Goal: Task Accomplishment & Management: Complete application form

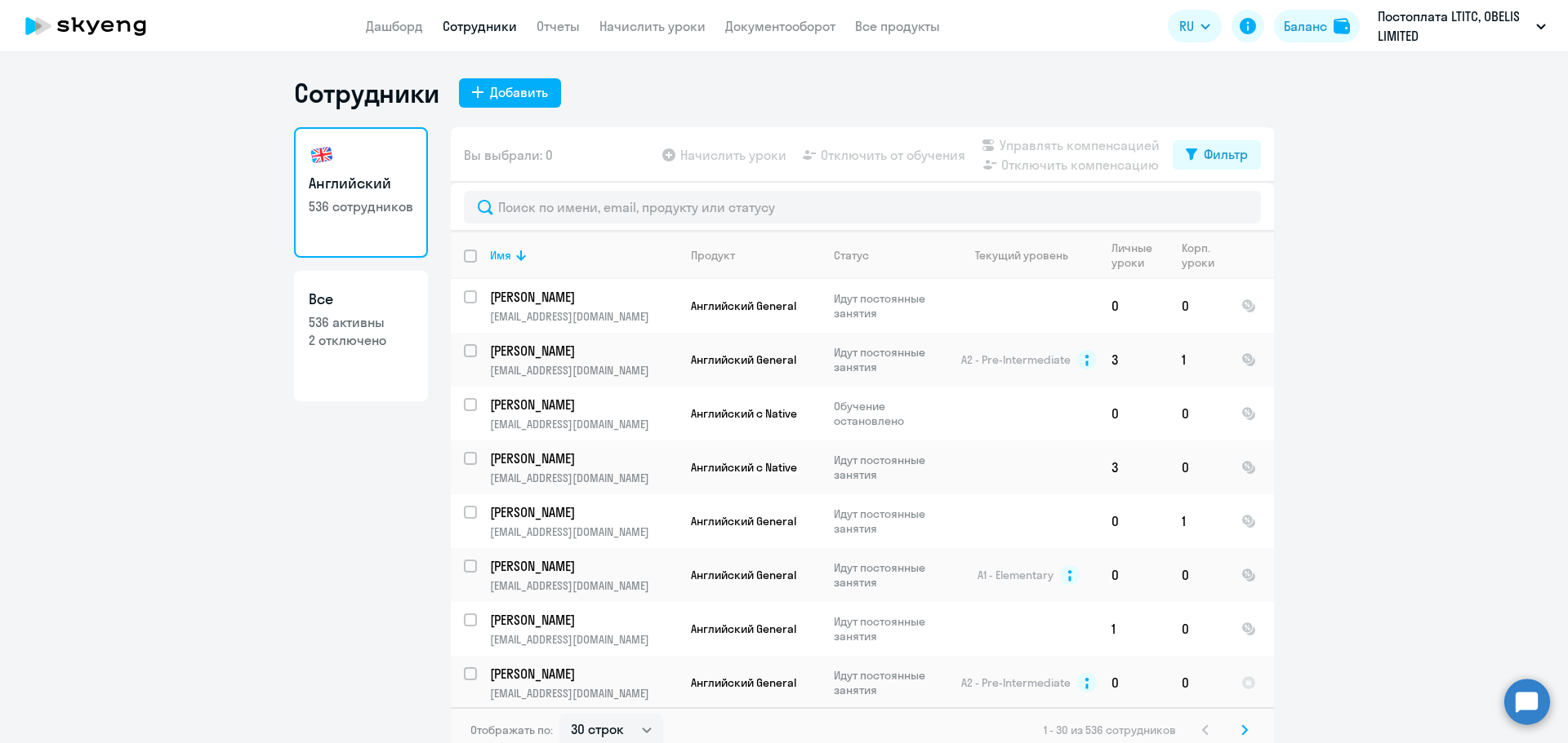
select select "30"
click at [523, 104] on button "Добавить" at bounding box center [510, 93] width 102 height 29
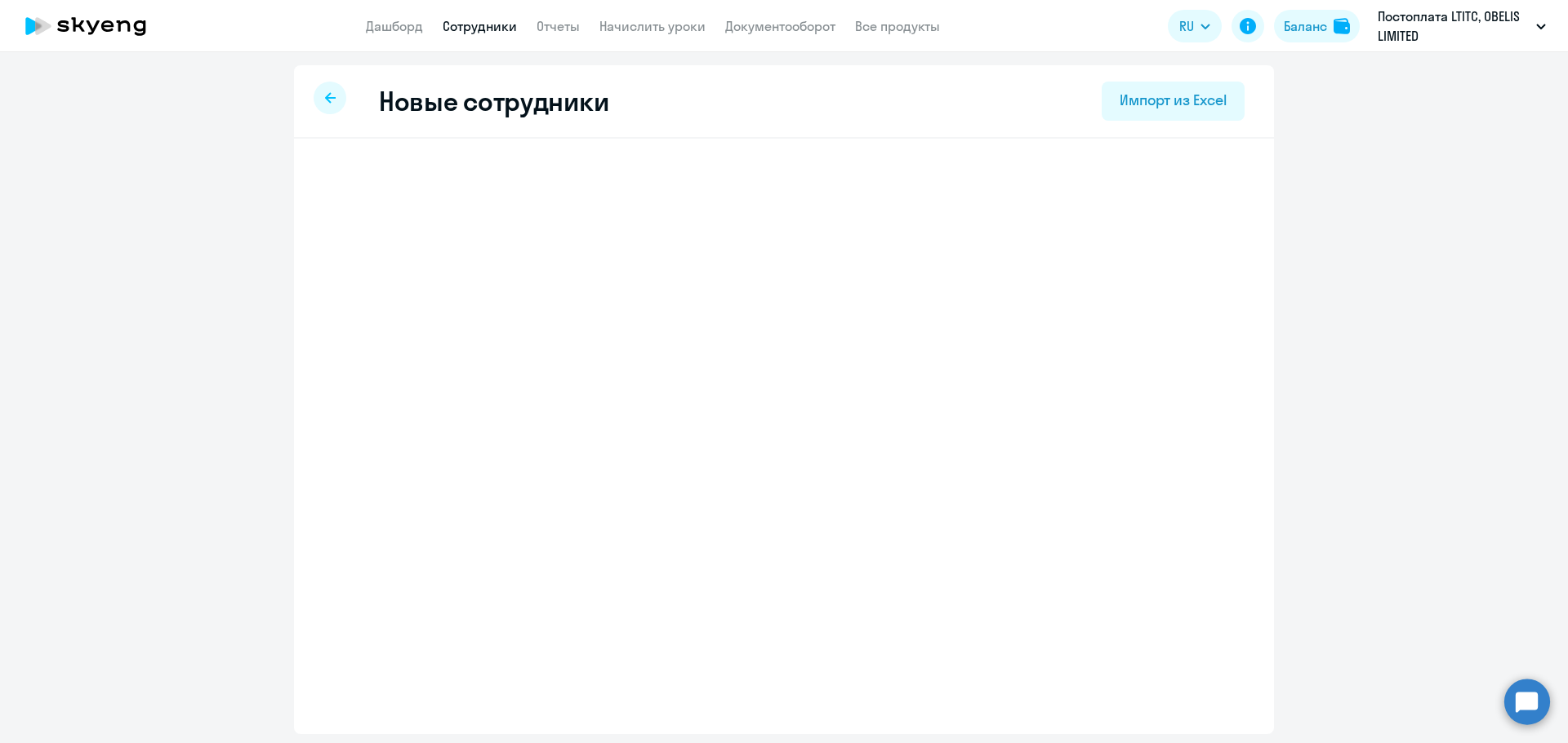
select select "english_adult_not_native_speaker"
select select "3"
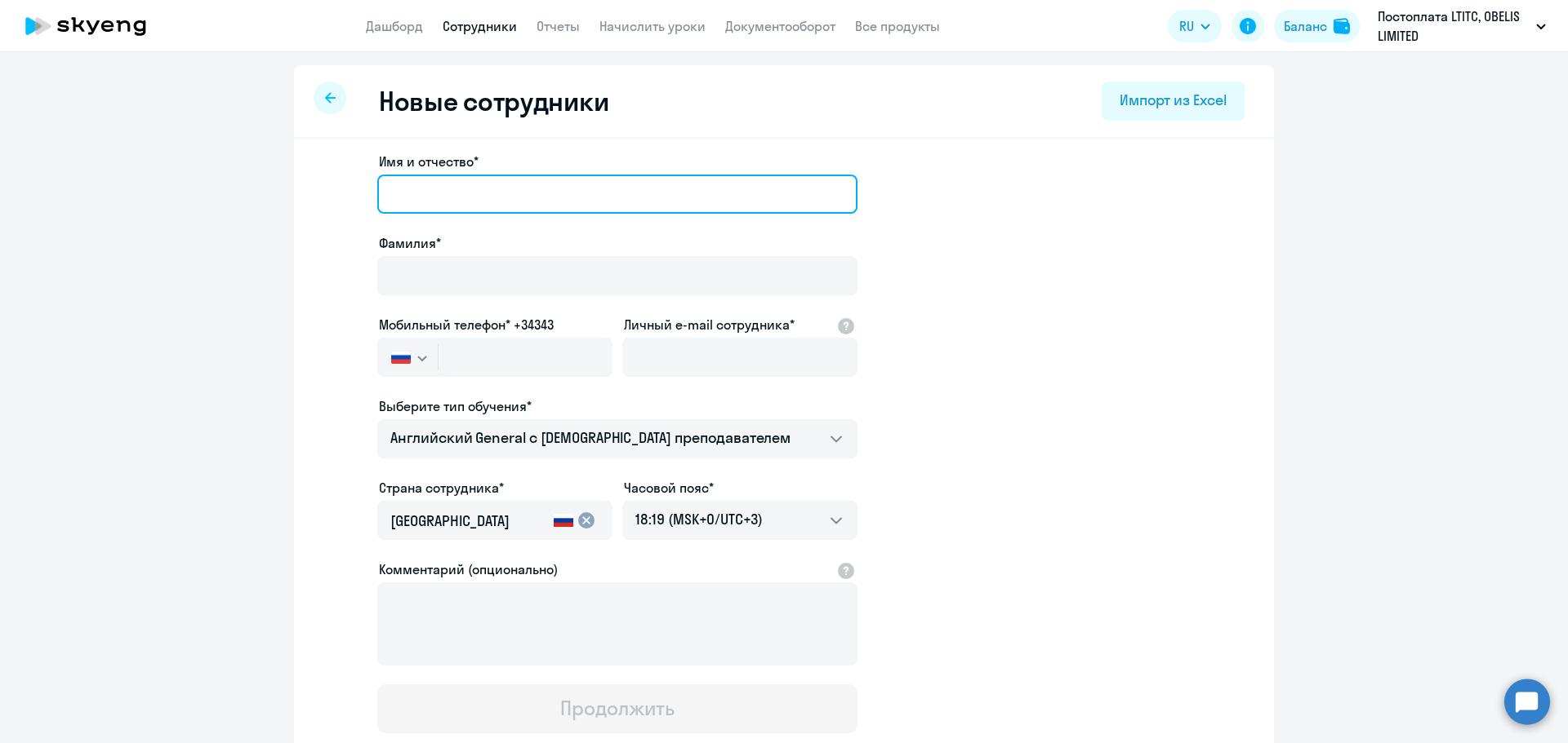
click at [441, 197] on input "Имя и отчество*" at bounding box center [617, 194] width 480 height 39
paste input "[PERSON_NAME]"
type input "[PERSON_NAME]"
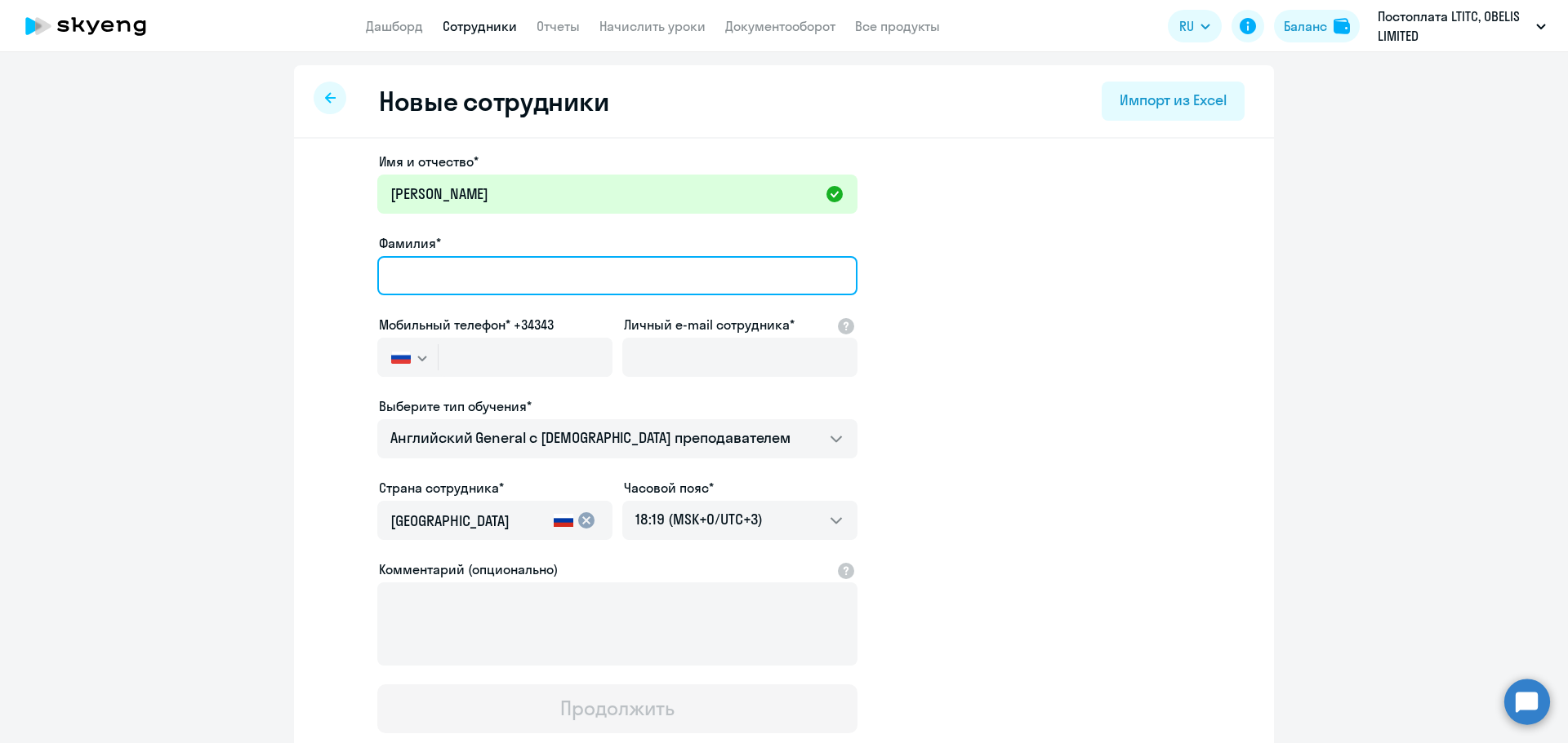
click at [534, 270] on input "Фамилия*" at bounding box center [617, 276] width 480 height 39
paste input "Барсуков"
type input "Барсуков"
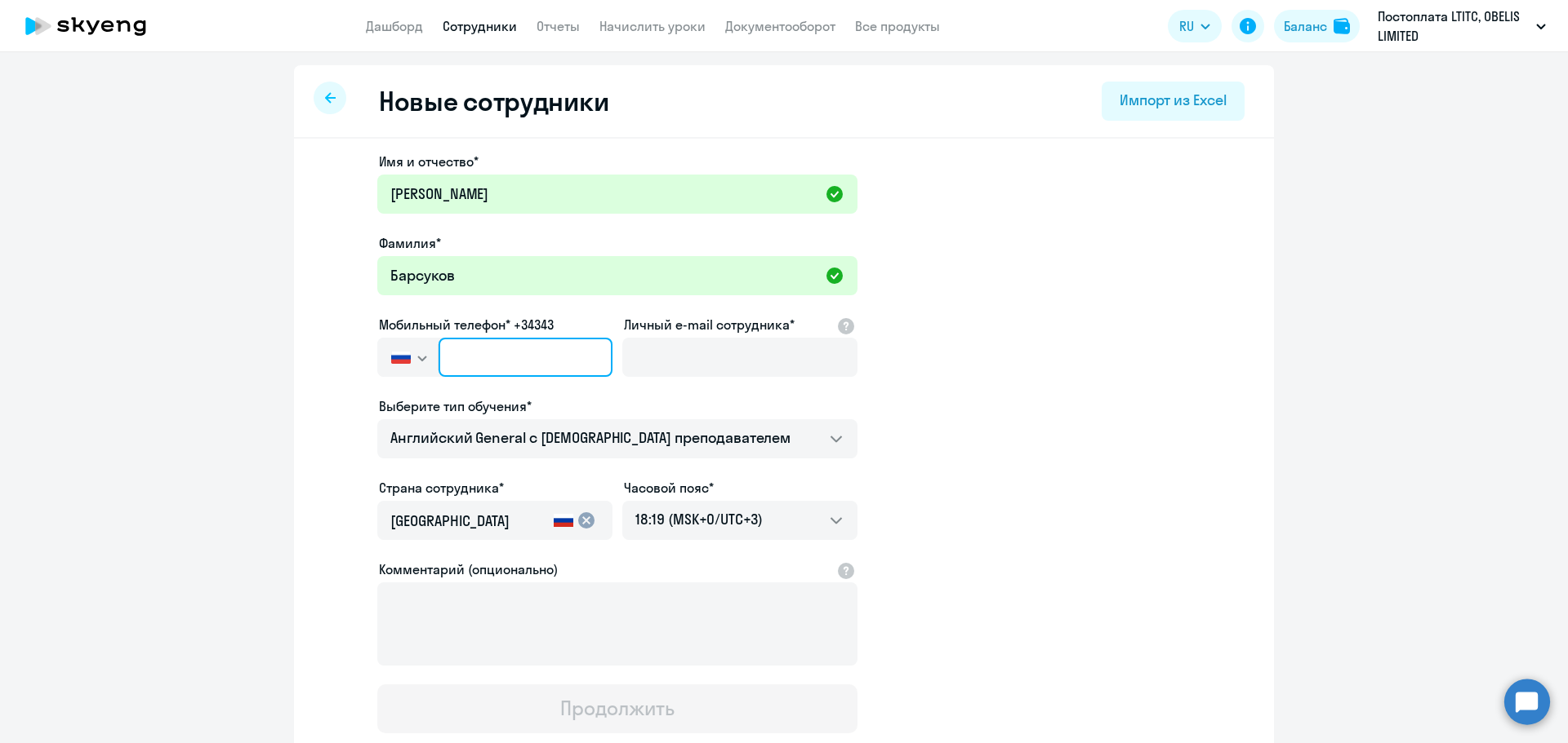
click at [452, 364] on input "text" at bounding box center [525, 357] width 174 height 39
paste input "+420 (775) 241-302"
type input "+420 (775) 241-302"
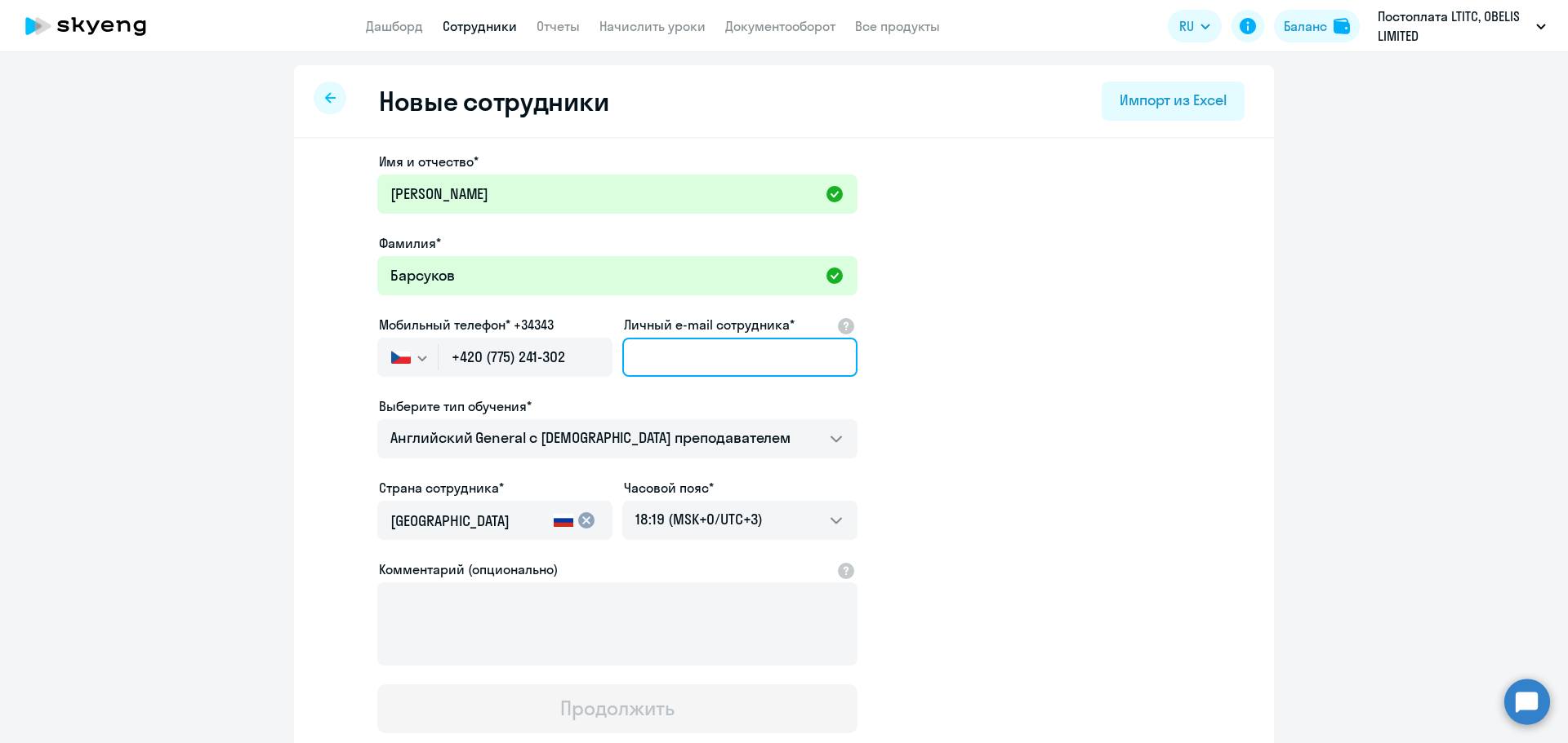
click at [695, 351] on input "Личный e-mail сотрудника*" at bounding box center [739, 357] width 235 height 39
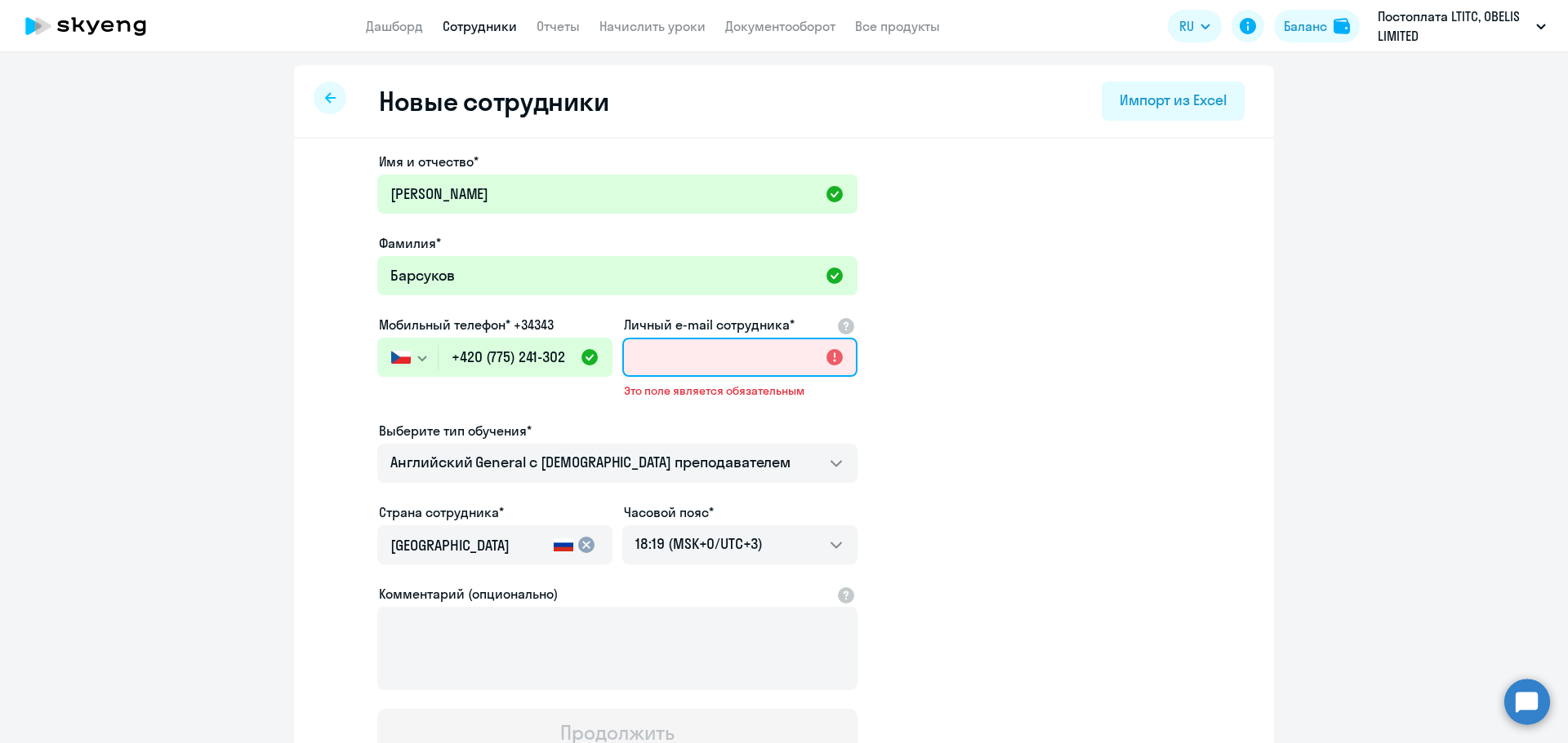
click at [689, 360] on input "Личный e-mail сотрудника*" at bounding box center [739, 357] width 235 height 39
paste input "[EMAIL_ADDRESS][DOMAIN_NAME]"
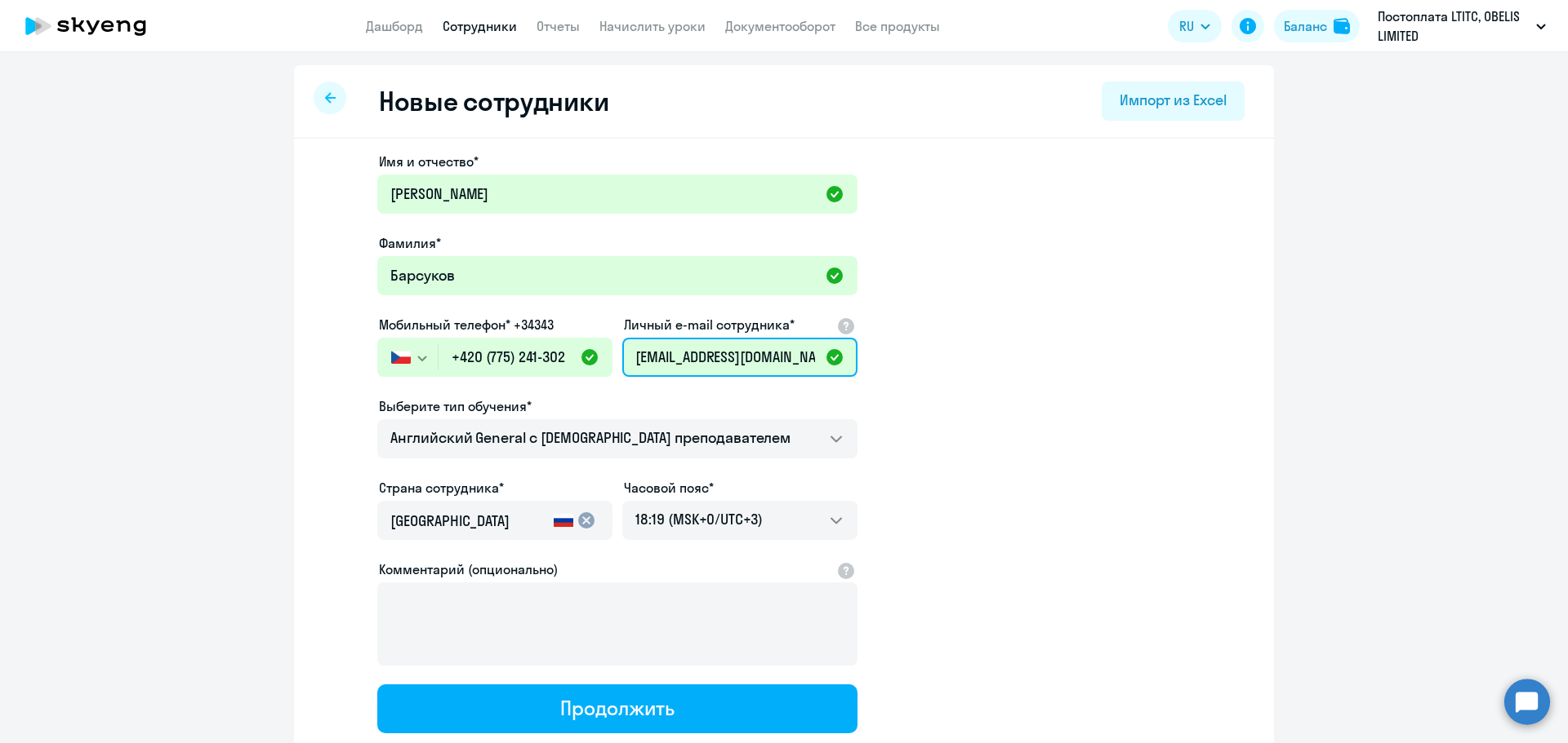
scroll to position [0, 18]
type input "[EMAIL_ADDRESS][DOMAIN_NAME]"
click at [420, 523] on input "[GEOGRAPHIC_DATA]" at bounding box center [468, 522] width 157 height 21
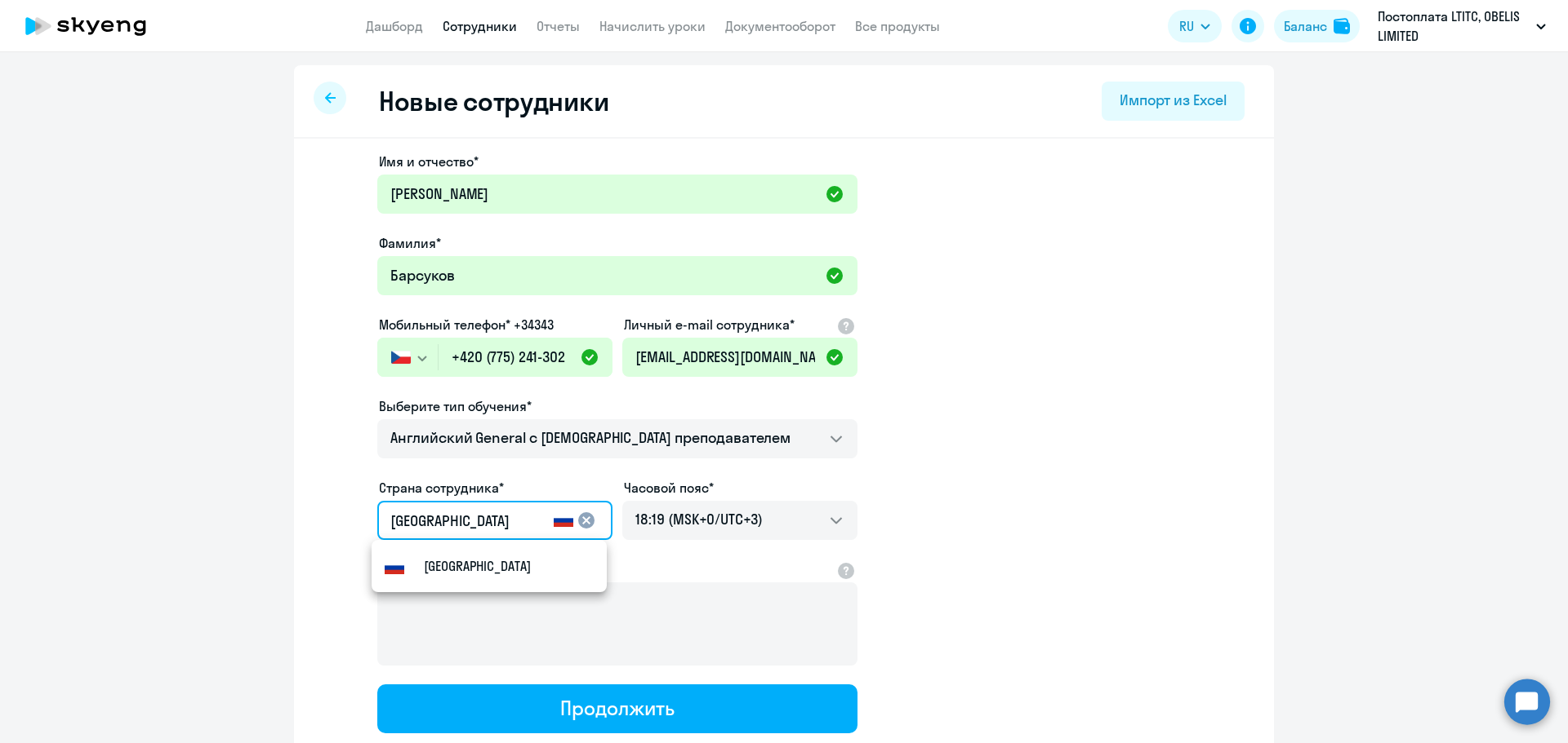
drag, startPoint x: 470, startPoint y: 522, endPoint x: 330, endPoint y: 499, distance: 141.9
click at [329, 516] on app-new-student-form "Имя и отчество* [PERSON_NAME]* Барсуков Мобильный телефон* +34343 [GEOGRAPHIC_D…" at bounding box center [784, 442] width 928 height 582
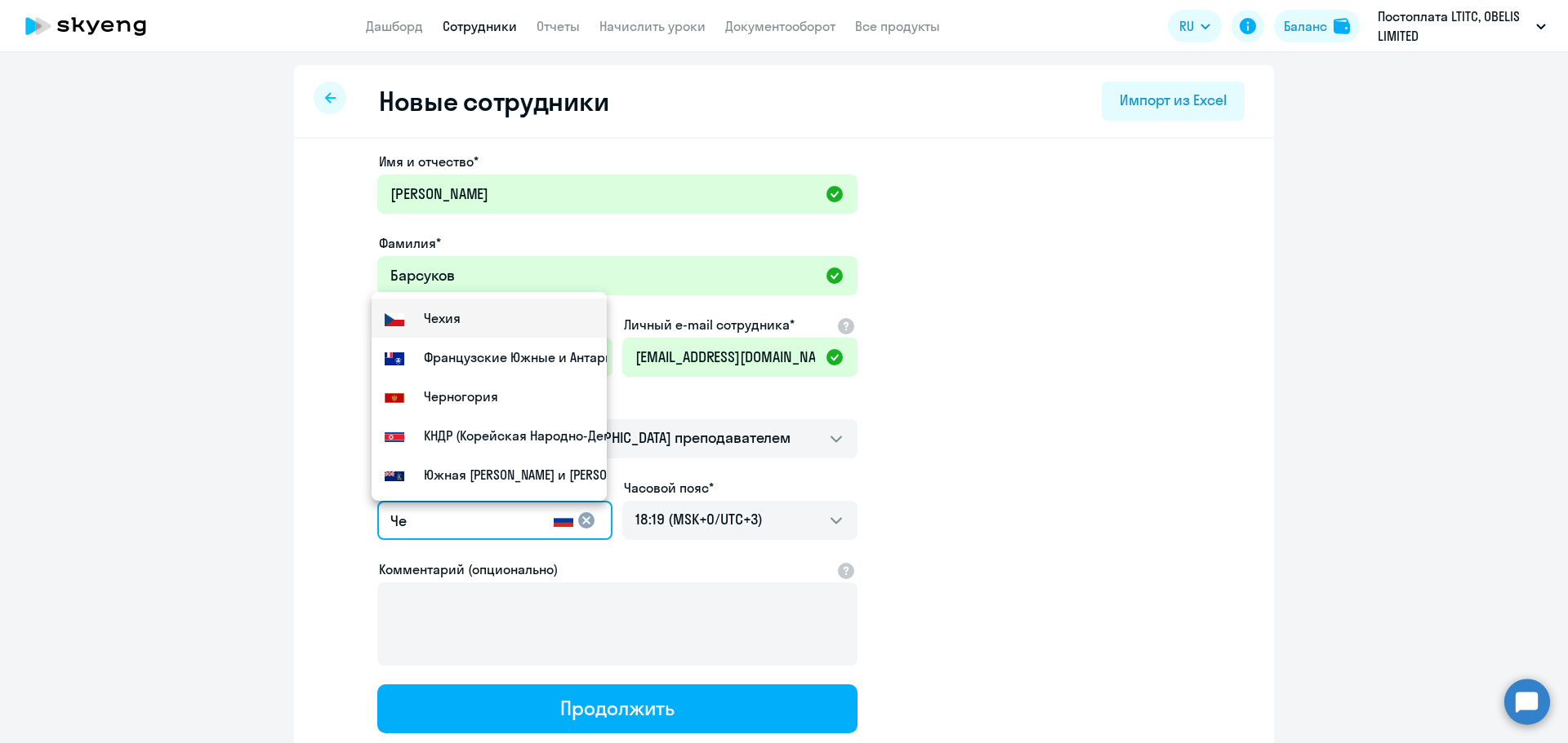
click at [468, 312] on mat-option "Чехия" at bounding box center [489, 319] width 235 height 39
type input "Чехия"
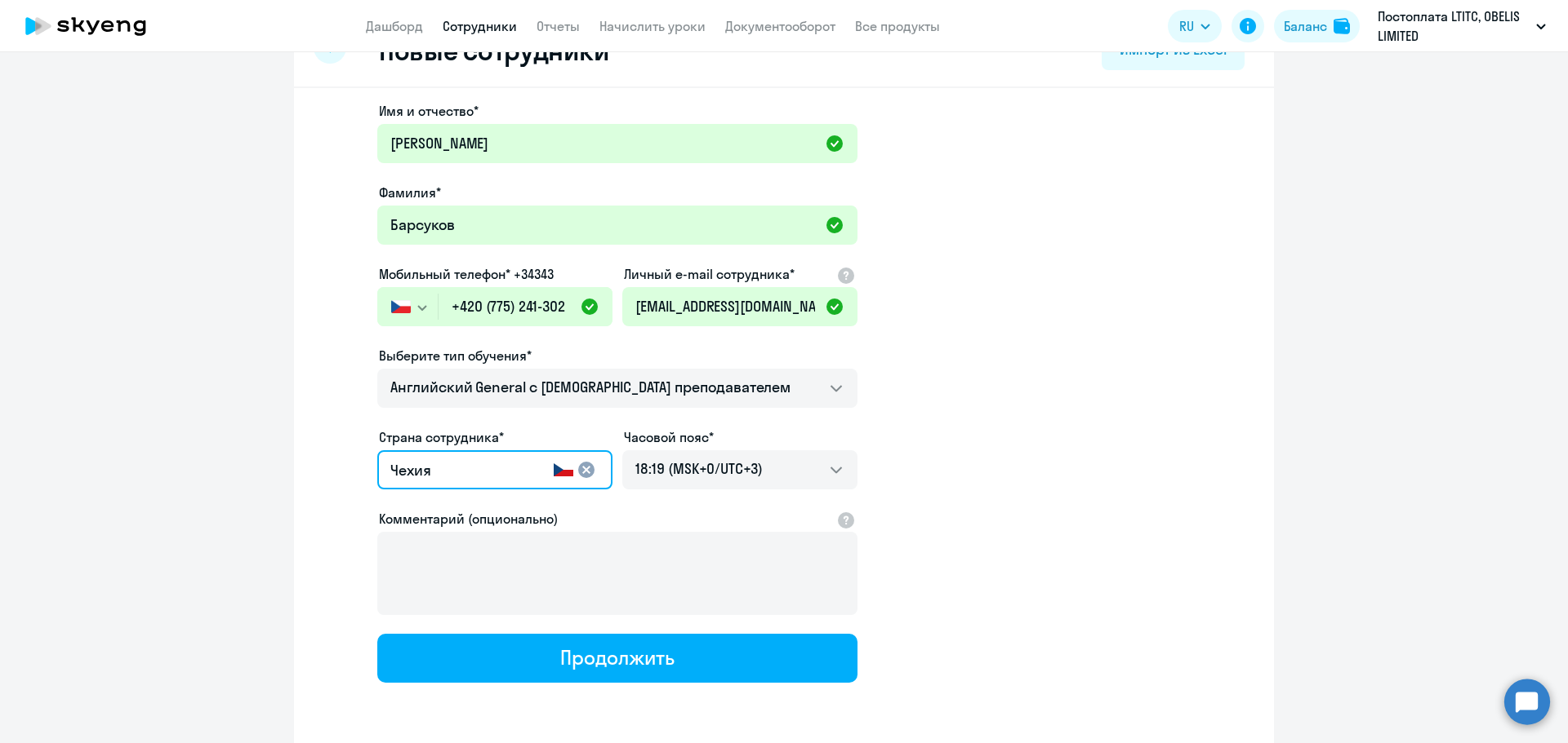
scroll to position [111, 0]
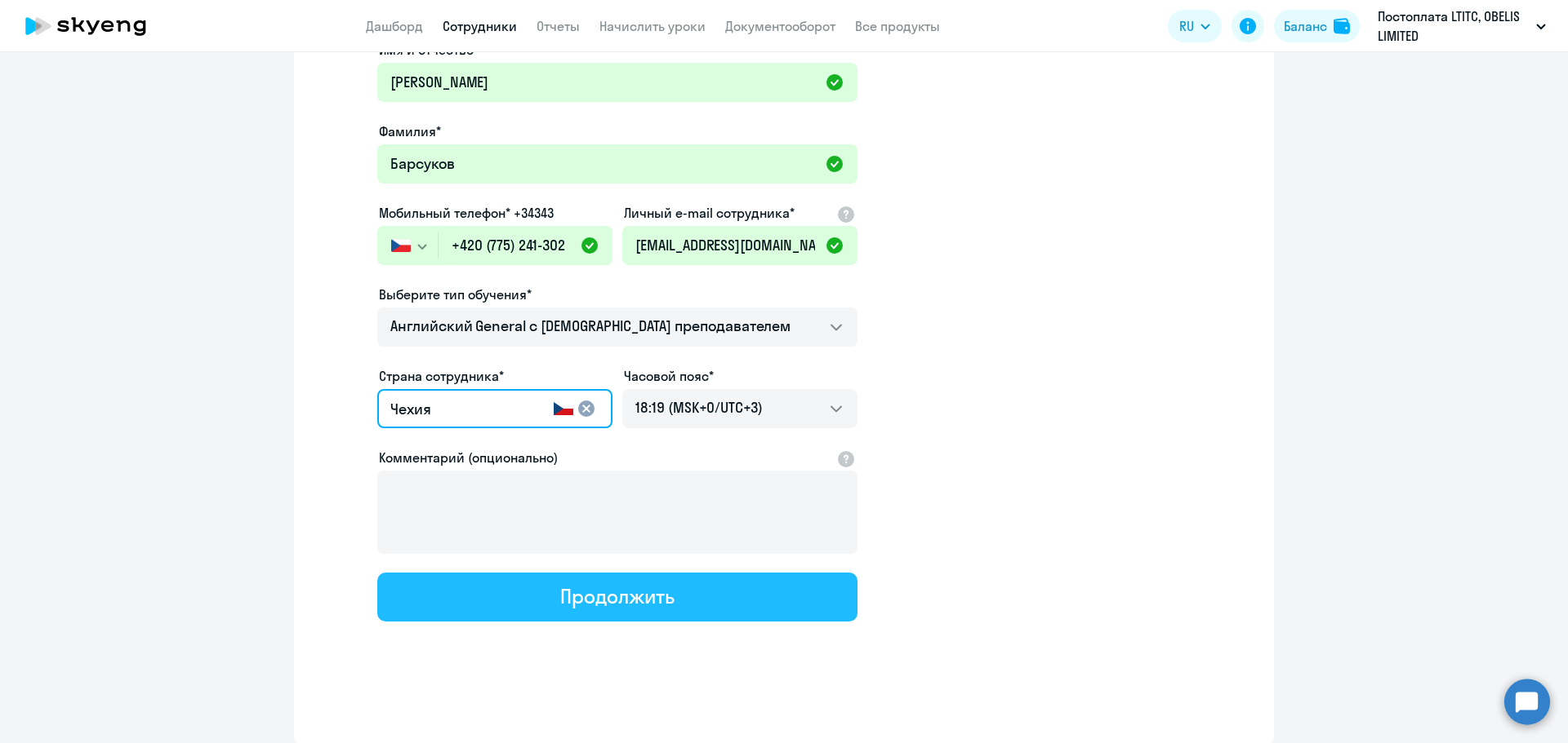
click at [696, 608] on button "Продолжить" at bounding box center [617, 597] width 480 height 49
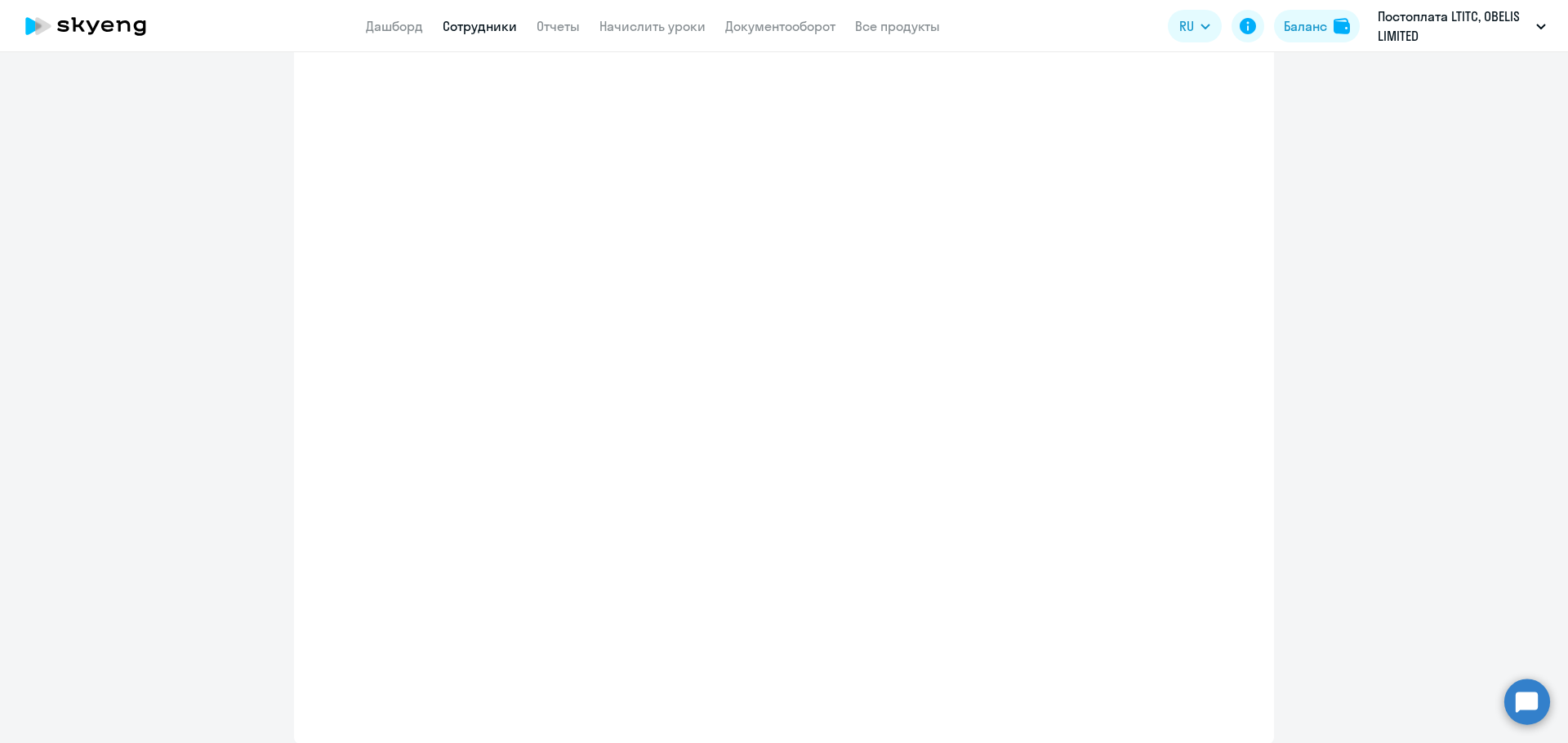
select select "english_adult_not_native_speaker"
select select "3"
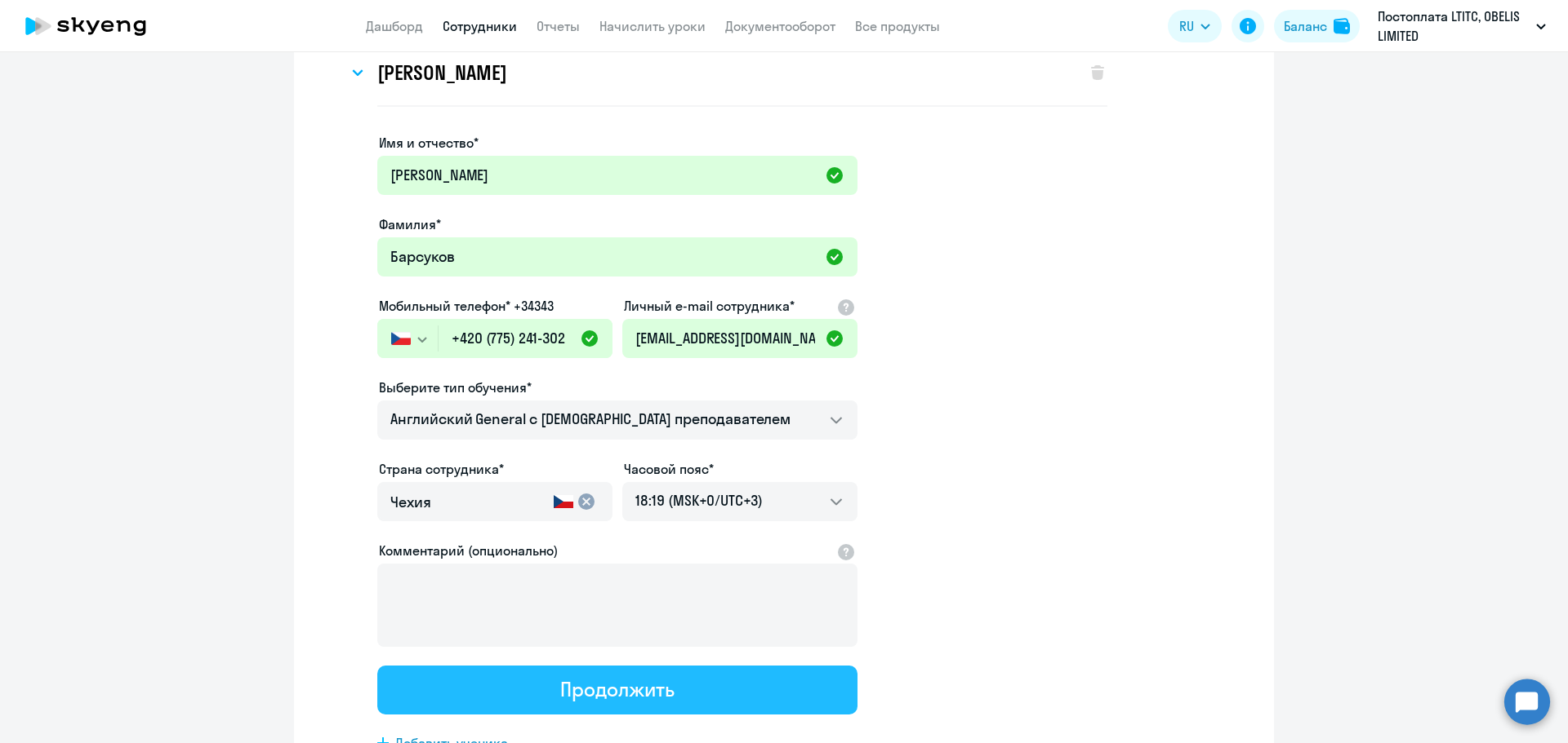
scroll to position [0, 0]
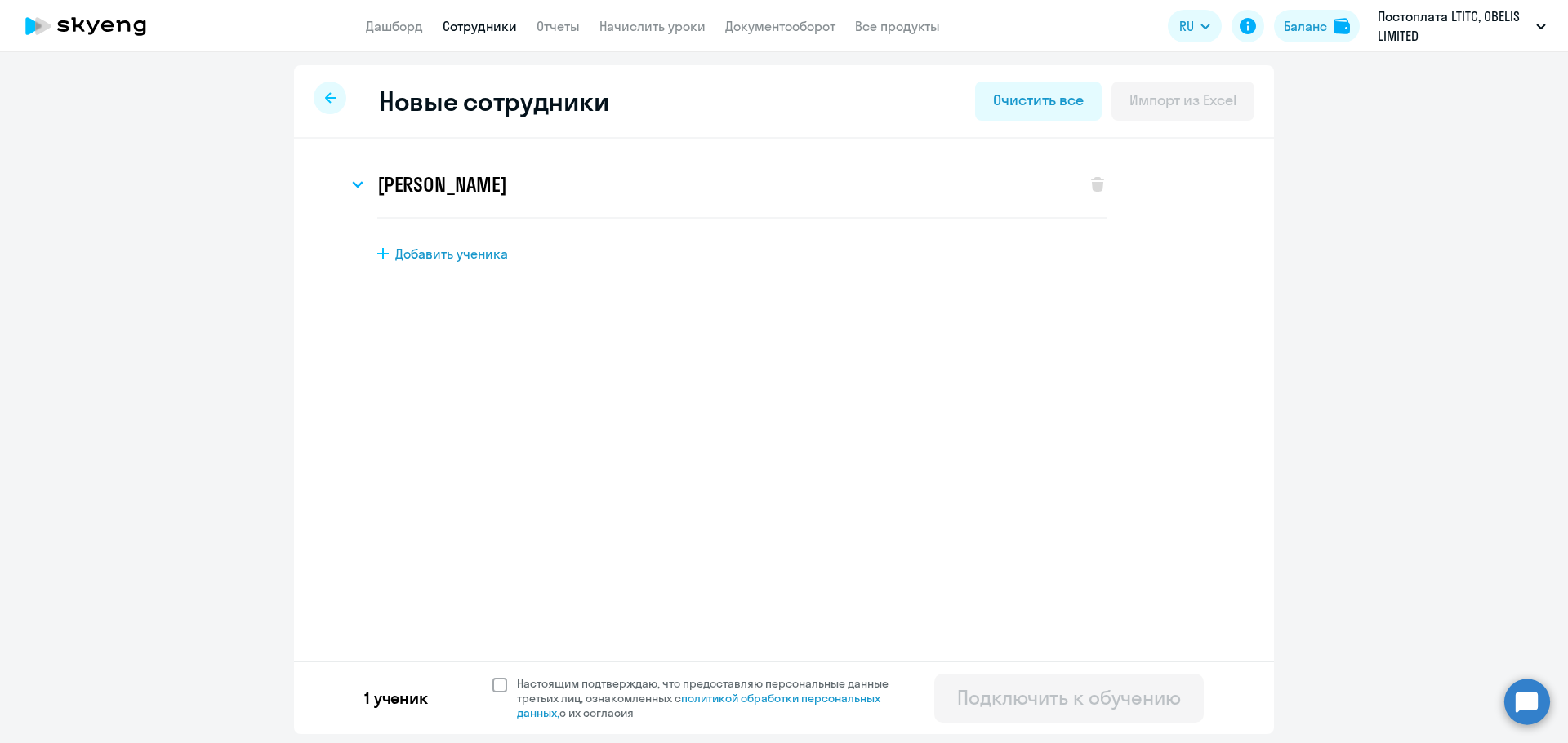
click at [496, 686] on span at bounding box center [500, 686] width 15 height 15
click at [493, 677] on input "Настоящим подтверждаю, что предоставляю персональные данные третьих лиц, ознако…" at bounding box center [492, 676] width 1 height 1
checkbox input "true"
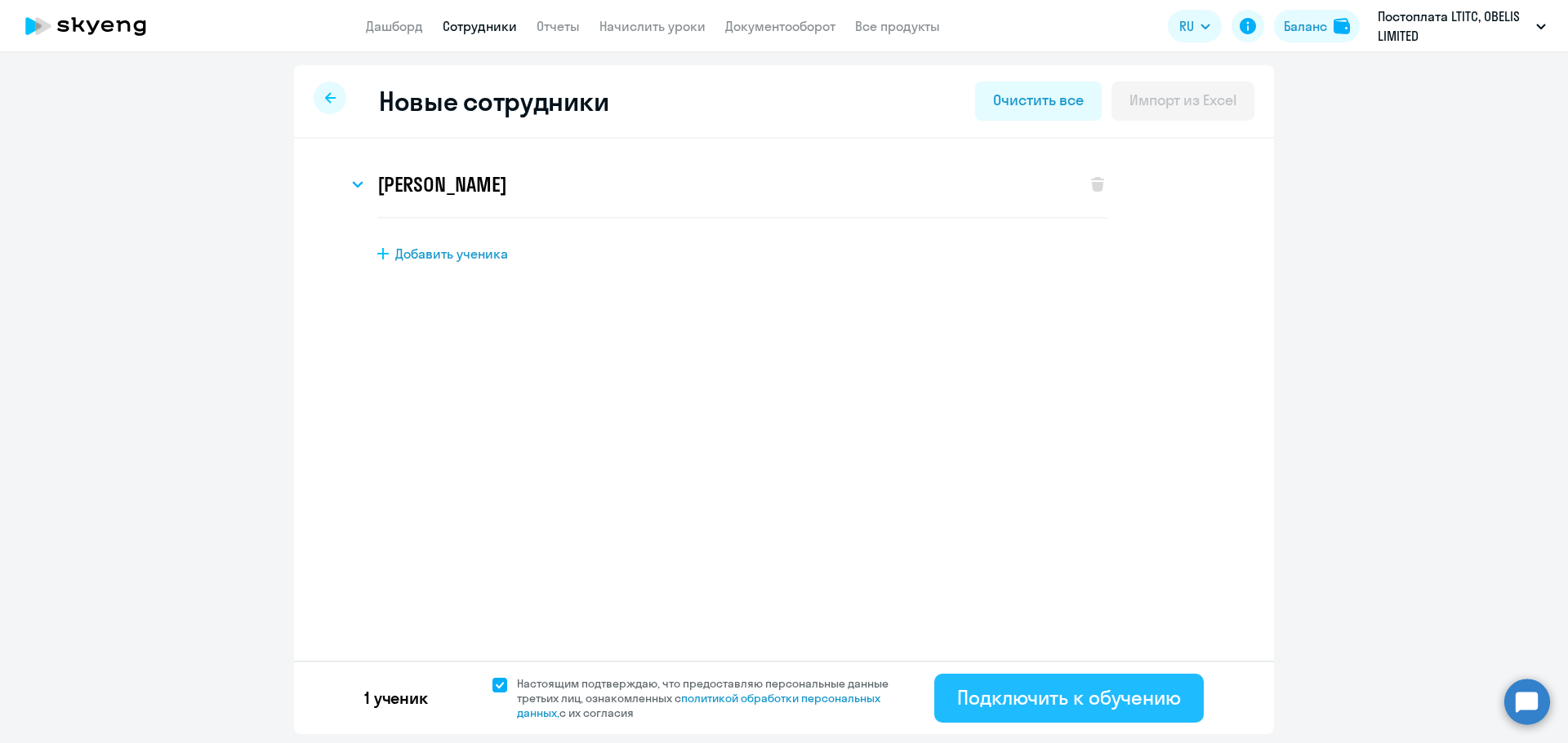
click at [1017, 697] on div "Подключить к обучению" at bounding box center [1068, 698] width 224 height 26
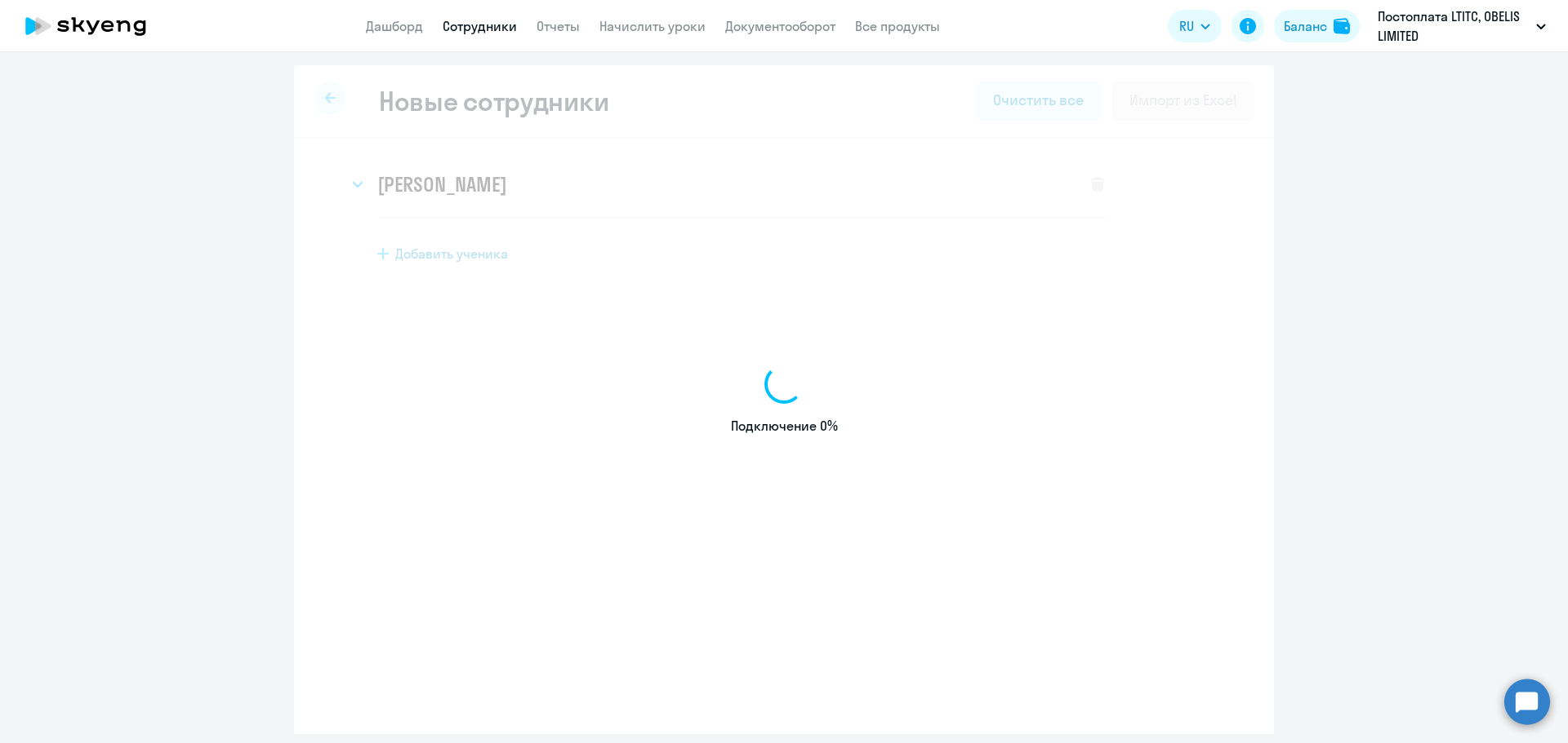
select select "english_adult_not_native_speaker"
select select "3"
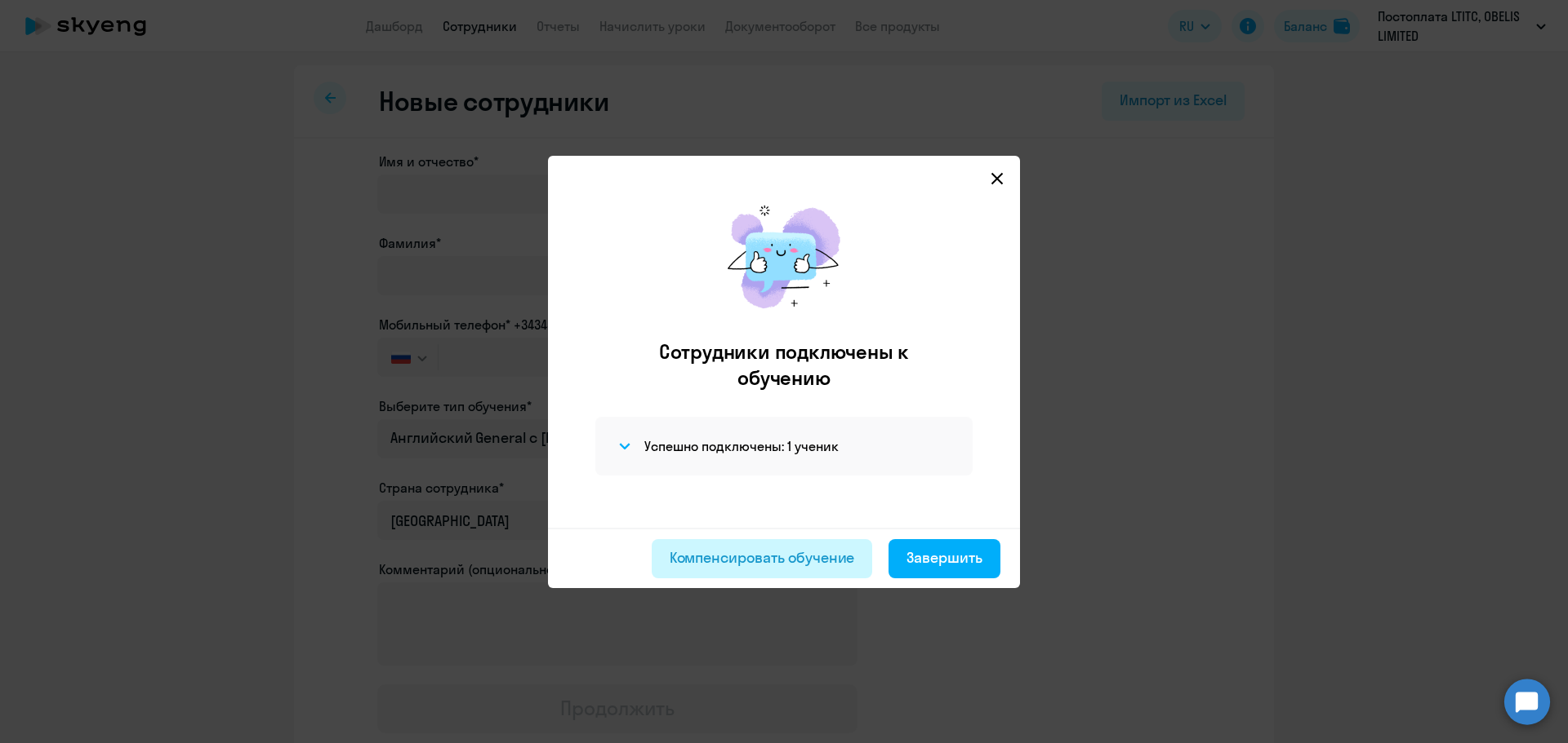
click at [775, 572] on button "Компенсировать обучение" at bounding box center [762, 559] width 221 height 39
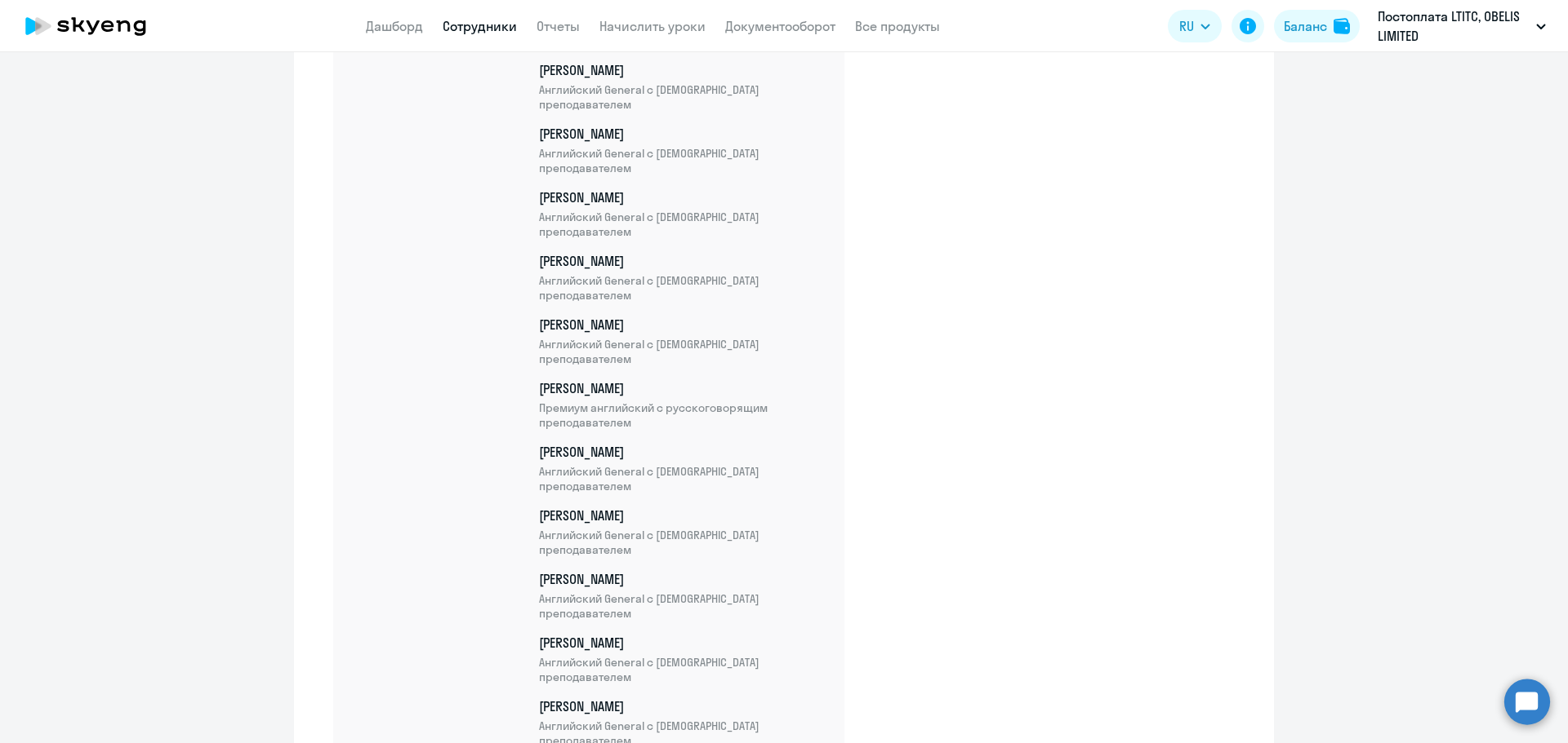
scroll to position [29287, 0]
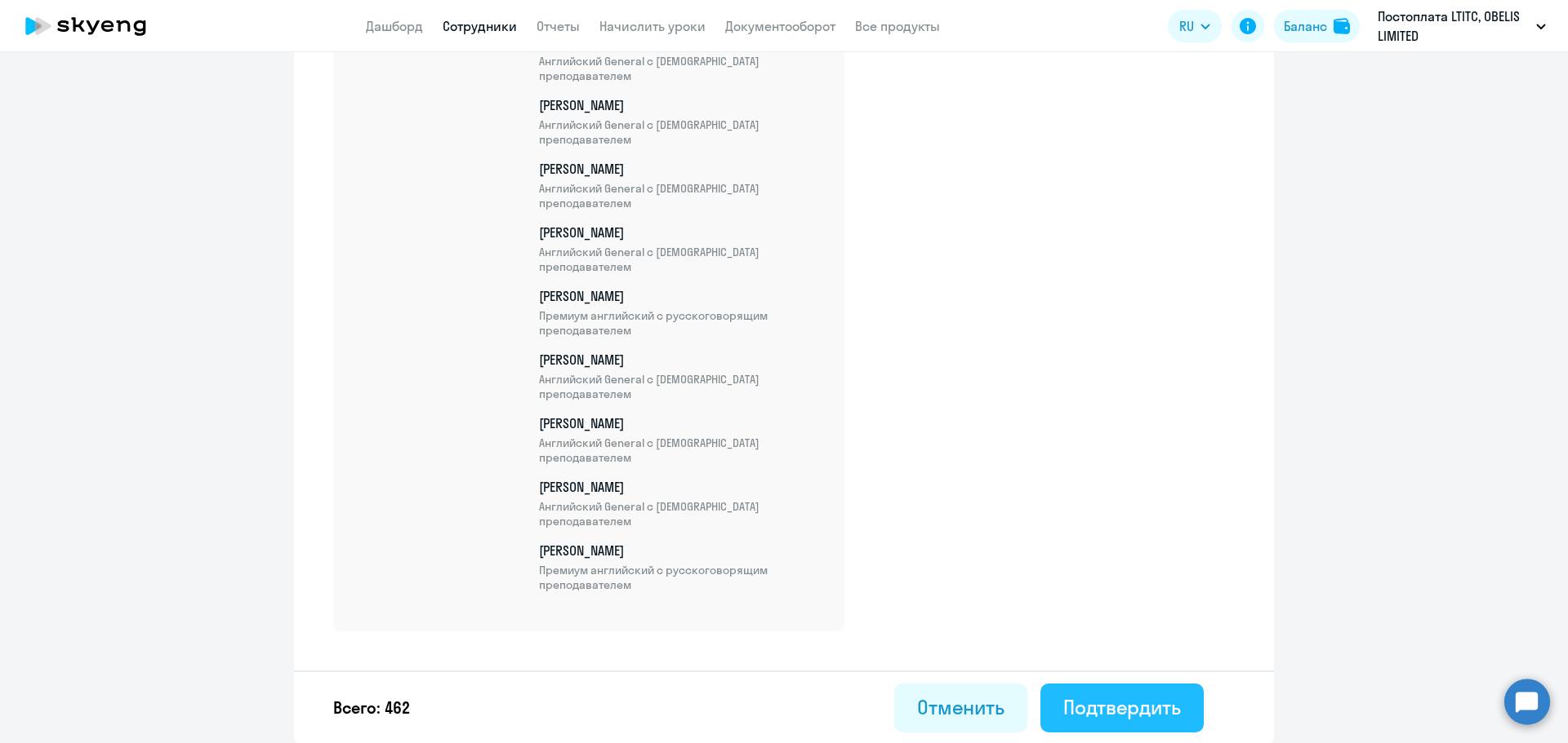
click at [1173, 696] on div "Подтвердить" at bounding box center [1121, 708] width 117 height 26
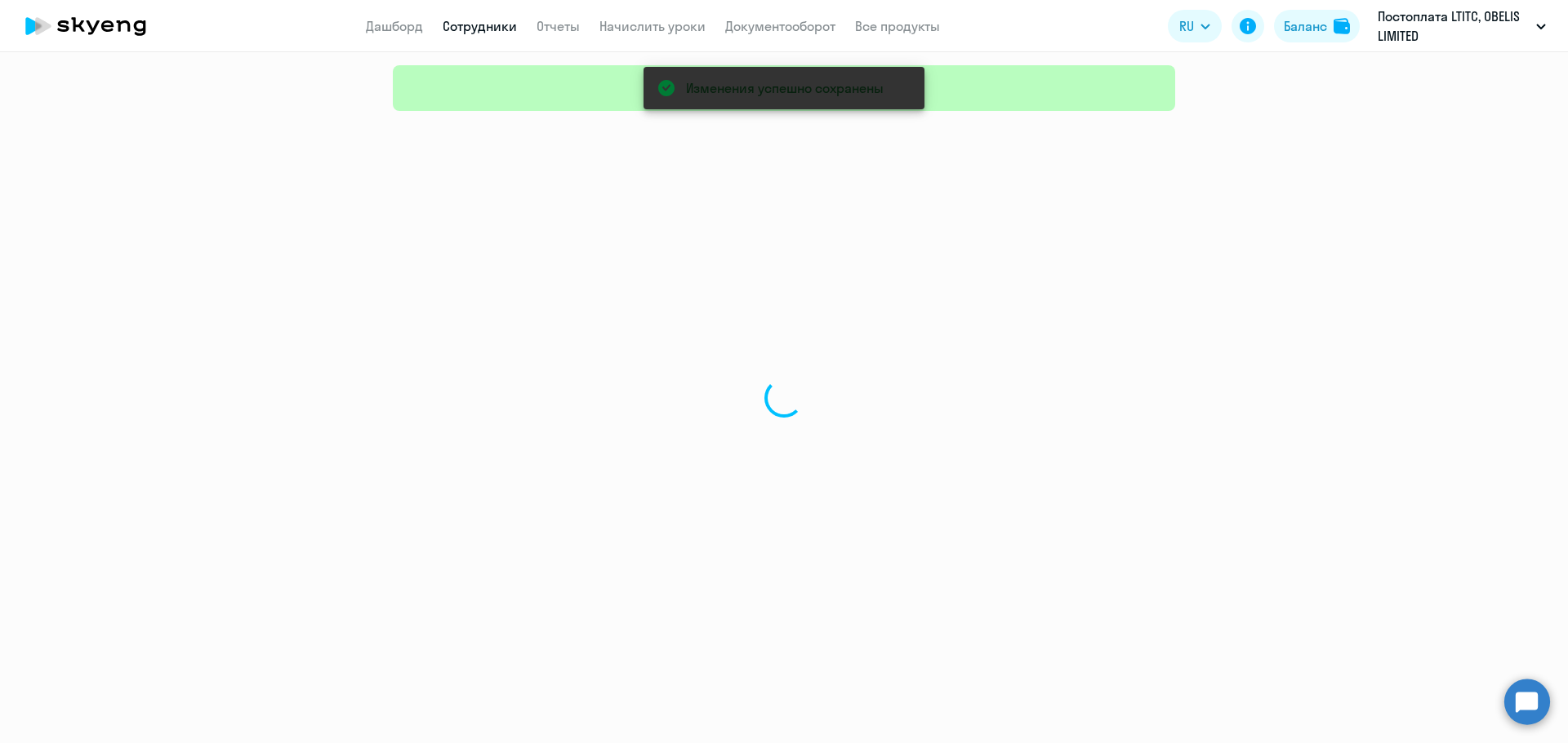
select select "30"
